Goal: Register for event/course

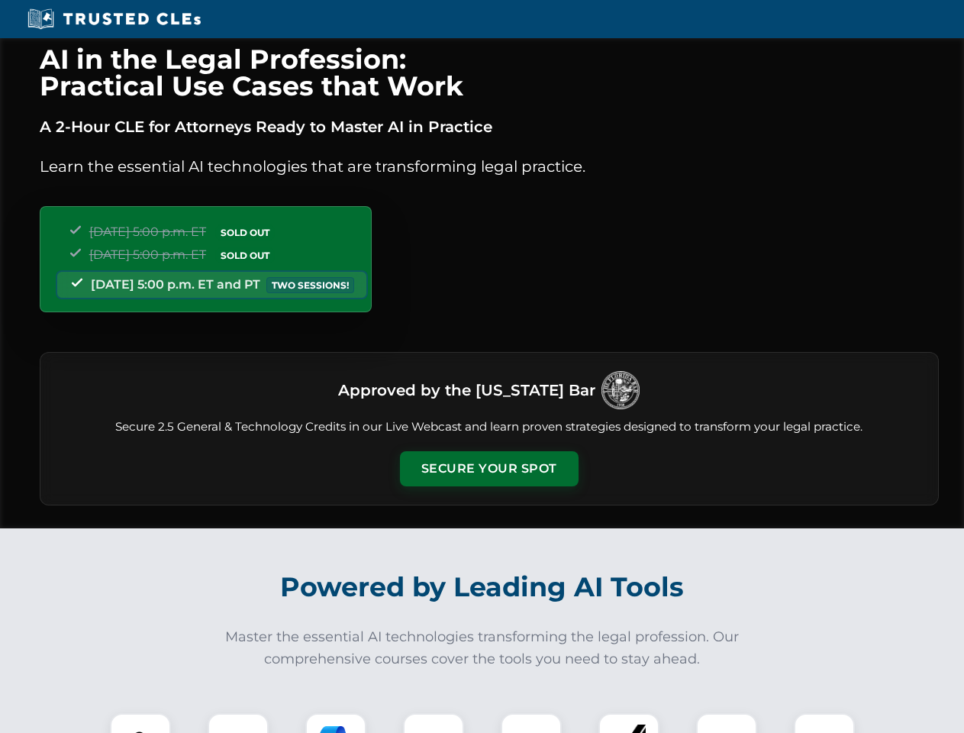
click at [489, 469] on button "Secure Your Spot" at bounding box center [489, 468] width 179 height 35
click at [140, 723] on img at bounding box center [140, 743] width 44 height 44
